Goal: Task Accomplishment & Management: Use online tool/utility

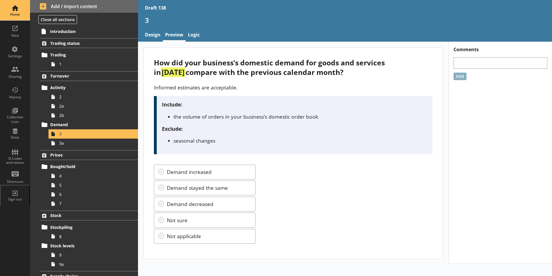
click at [16, 15] on div "Home" at bounding box center [15, 14] width 20 height 5
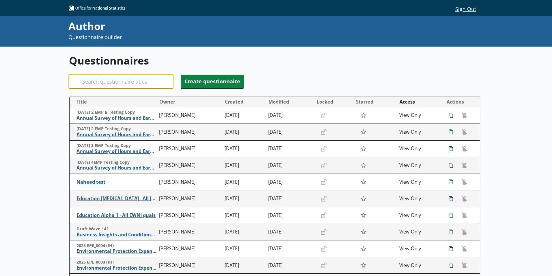
click at [100, 82] on input "Search" at bounding box center [121, 82] width 104 height 14
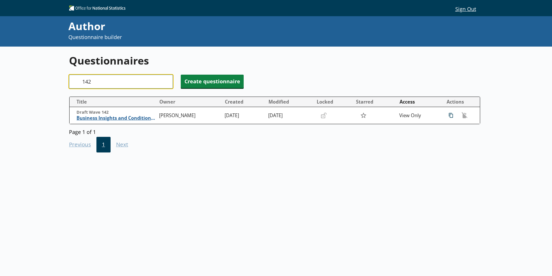
type input "142"
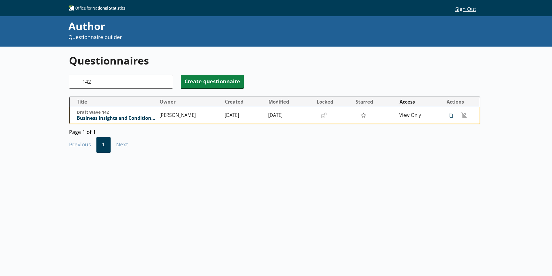
click at [115, 118] on span "Business Insights and Conditions Survey (BICS)" at bounding box center [117, 118] width 80 height 6
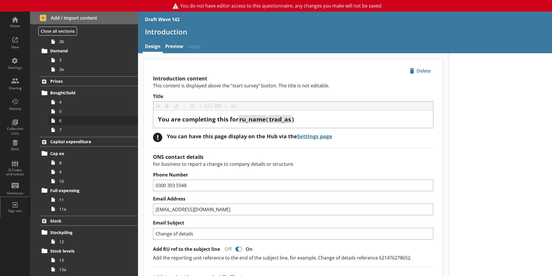
scroll to position [87, 0]
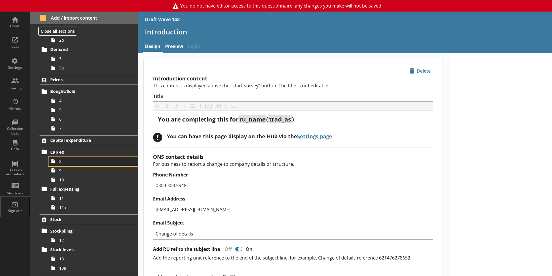
click at [63, 163] on span "8" at bounding box center [91, 160] width 64 height 5
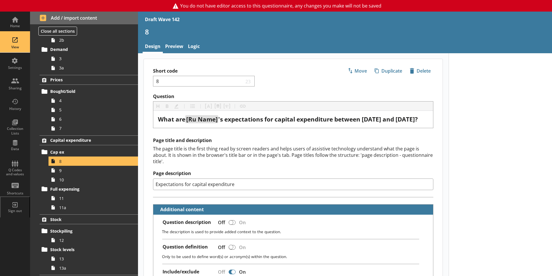
click at [16, 42] on div "View" at bounding box center [15, 42] width 20 height 20
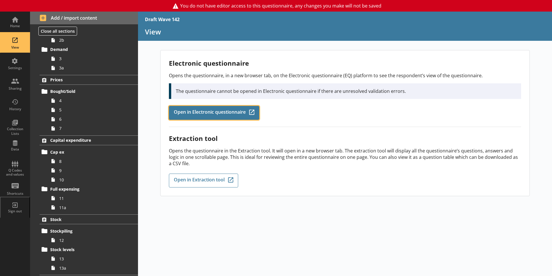
click at [232, 114] on span "Open in Electronic questionnaire" at bounding box center [210, 112] width 72 height 6
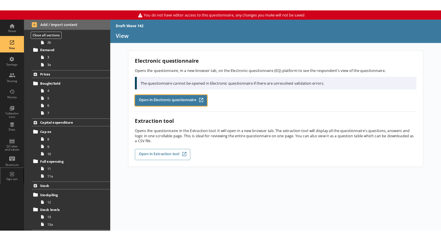
scroll to position [87, 0]
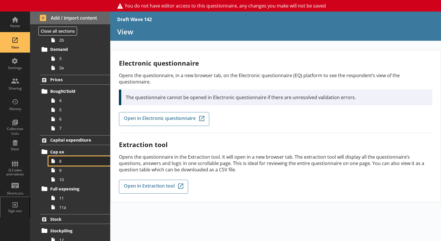
click at [62, 162] on span "8" at bounding box center [80, 160] width 43 height 5
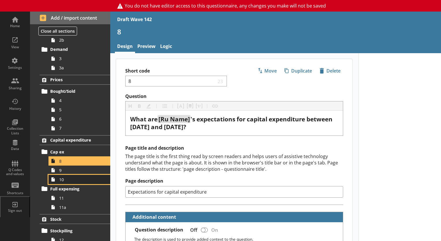
click at [63, 183] on link "10" at bounding box center [80, 179] width 62 height 9
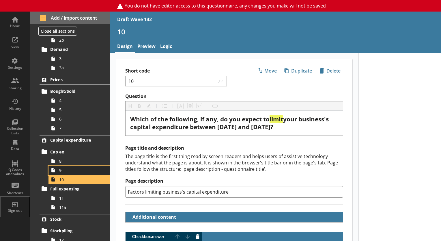
click at [64, 170] on span "9" at bounding box center [80, 169] width 43 height 5
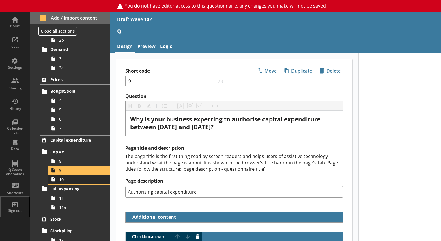
click at [62, 180] on span "10" at bounding box center [80, 179] width 43 height 5
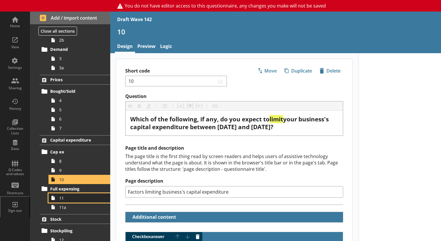
click at [72, 199] on span "11" at bounding box center [80, 197] width 43 height 5
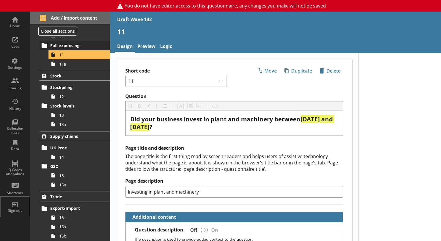
scroll to position [231, 0]
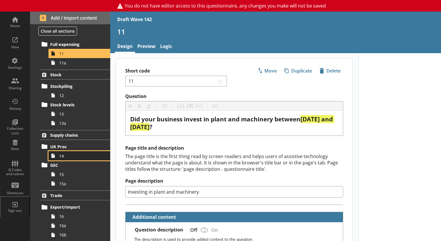
click at [64, 157] on span "14" at bounding box center [80, 155] width 43 height 5
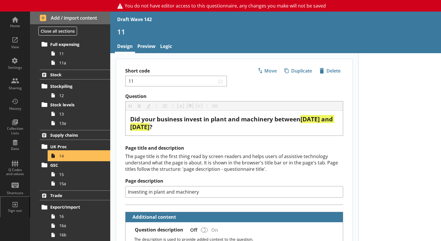
type textarea "x"
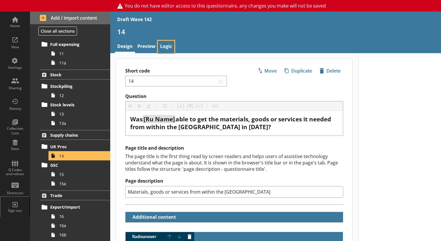
click at [166, 47] on link "Logic" at bounding box center [166, 47] width 16 height 12
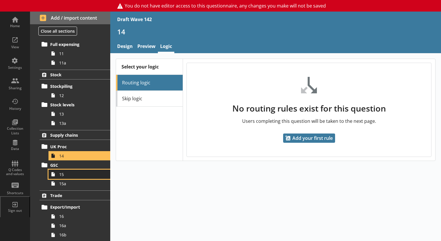
click at [72, 174] on span "15" at bounding box center [80, 174] width 43 height 5
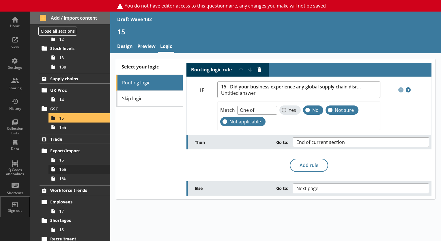
scroll to position [289, 0]
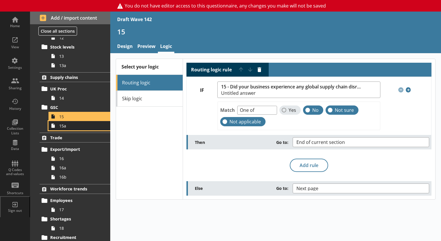
click at [61, 126] on span "15a" at bounding box center [80, 125] width 43 height 5
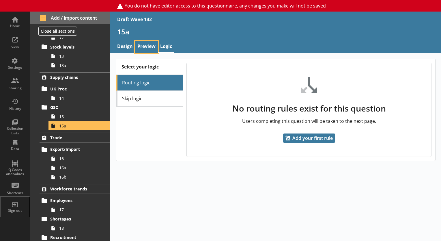
click at [136, 48] on link "Preview" at bounding box center [146, 47] width 23 height 12
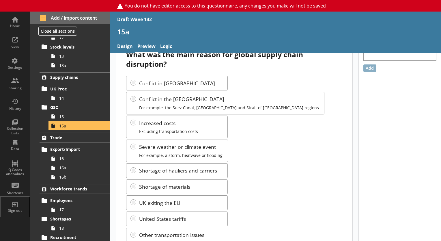
scroll to position [29, 0]
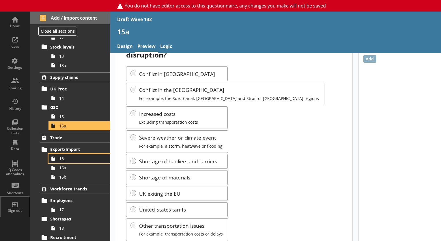
click at [75, 155] on link "16" at bounding box center [80, 158] width 62 height 9
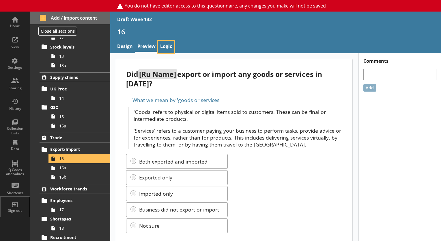
click at [161, 48] on link "Logic" at bounding box center [166, 47] width 16 height 12
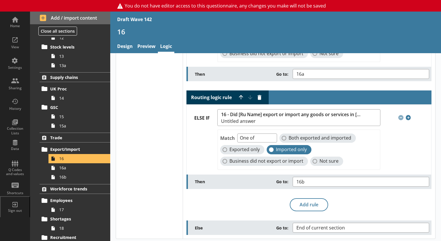
scroll to position [80, 0]
